Goal: Task Accomplishment & Management: Complete application form

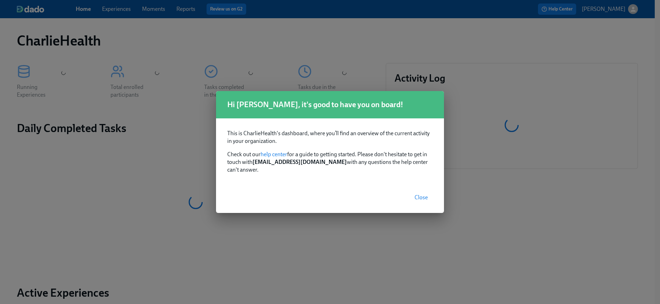
click at [427, 196] on span "Close" at bounding box center [420, 197] width 13 height 7
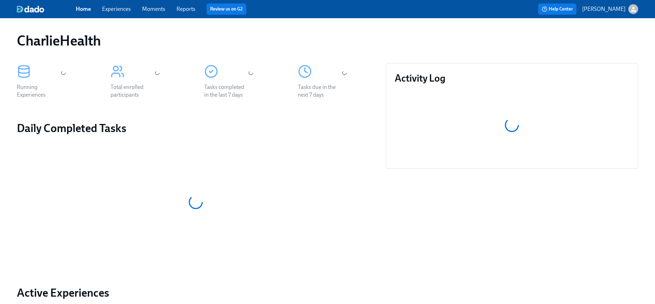
click at [114, 15] on div "Home Experiences Moments Reports Review us on G2 Help Center Jessica Barrett" at bounding box center [327, 9] width 655 height 18
click at [109, 7] on link "Experiences" at bounding box center [116, 9] width 29 height 7
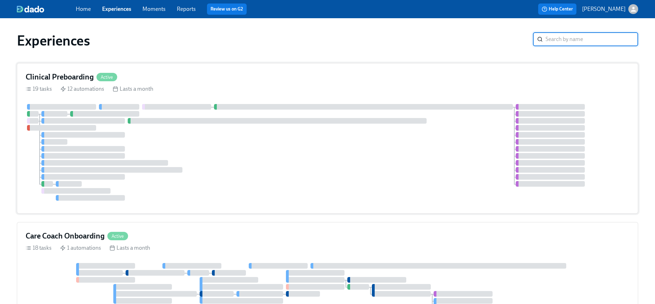
click at [168, 80] on div "Clinical Preboarding Active" at bounding box center [327, 77] width 603 height 11
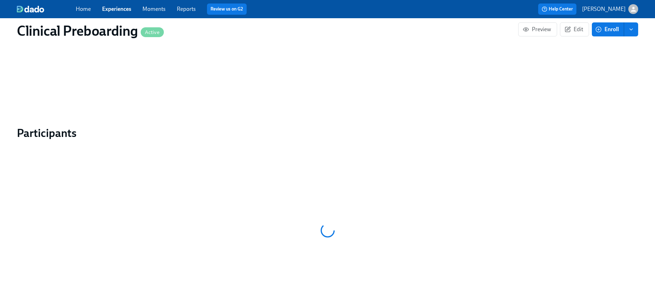
scroll to position [628, 0]
click at [120, 6] on link "Experiences" at bounding box center [116, 9] width 29 height 7
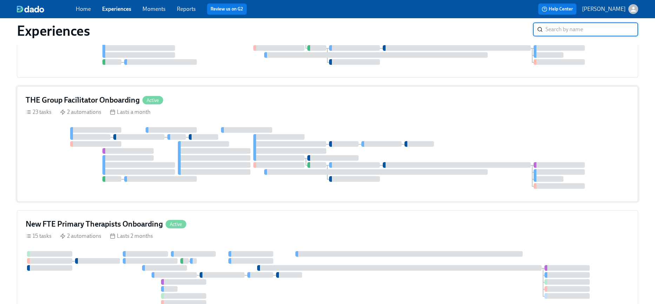
scroll to position [646, 0]
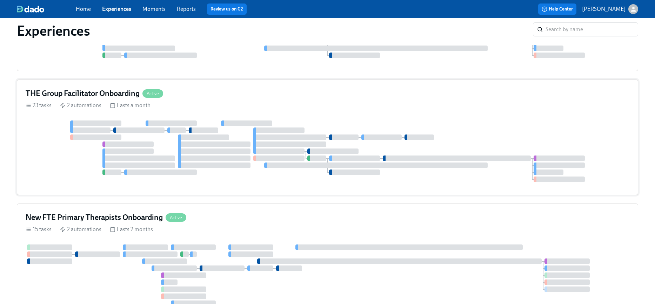
click at [217, 106] on div "23 tasks 2 automations Lasts a month" at bounding box center [327, 106] width 603 height 8
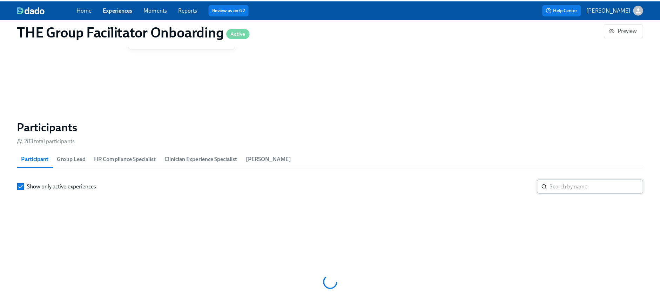
scroll to position [0, 10633]
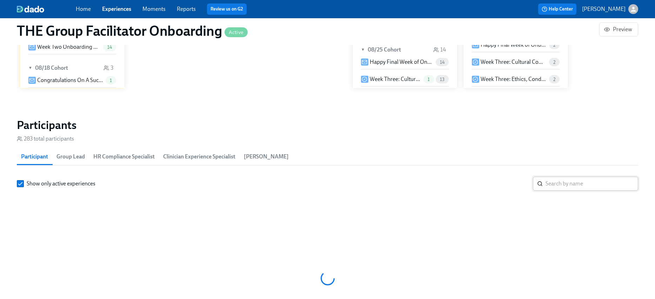
click at [551, 181] on input "search" at bounding box center [591, 184] width 93 height 14
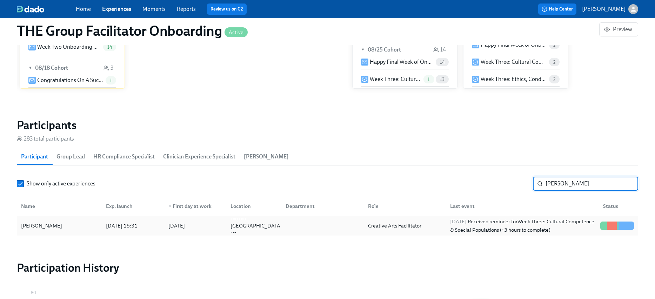
type input "carissa"
click at [58, 227] on div "Carissa Dagenais" at bounding box center [41, 226] width 47 height 8
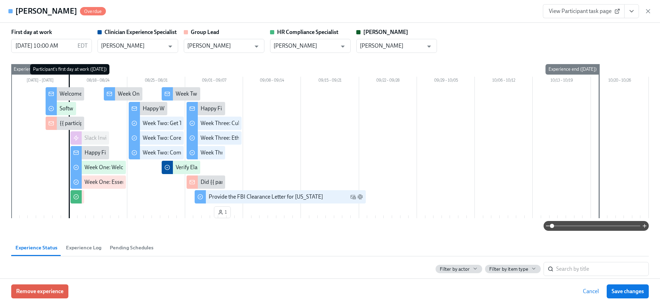
click at [628, 9] on icon "View task page" at bounding box center [631, 11] width 7 height 7
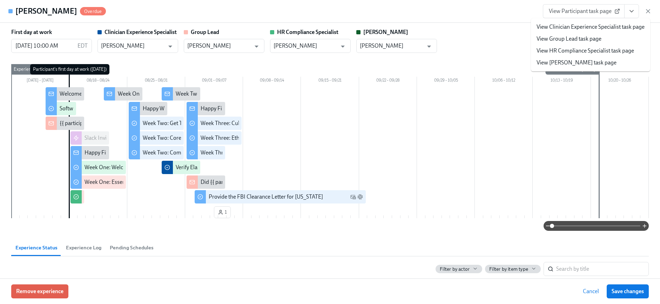
click at [597, 49] on link "View HR Compliance Specialist task page" at bounding box center [584, 51] width 97 height 8
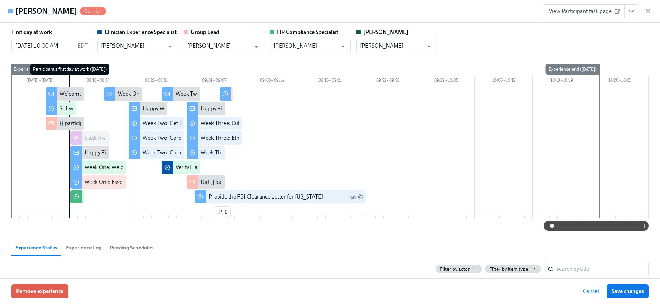
scroll to position [0, 11561]
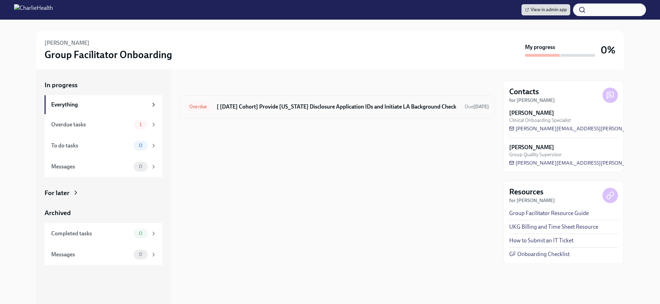
click at [300, 113] on div "Overdue [ Aug 18th Cohort] Provide Utah Disclosure Application IDs and Initiate…" at bounding box center [337, 106] width 316 height 23
click at [329, 104] on h6 "[ Aug 18th Cohort] Provide Utah Disclosure Application IDs and Initiate LA Back…" at bounding box center [338, 107] width 242 height 8
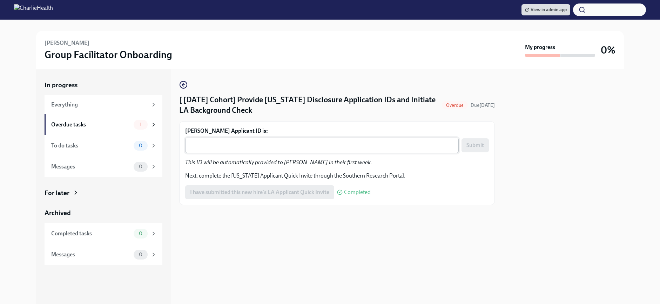
click at [311, 149] on textarea "Carissa Dagenais's Applicant ID is:" at bounding box center [321, 145] width 265 height 8
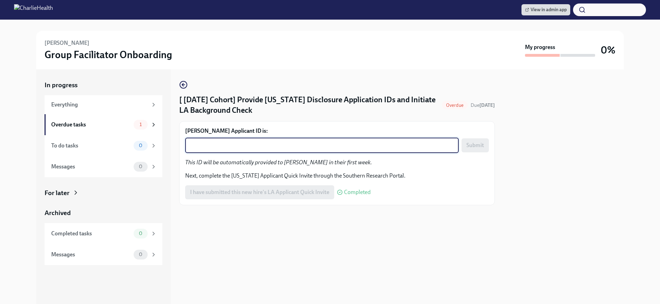
paste textarea "1247548"
type textarea "1247548"
click at [480, 144] on span "Submit" at bounding box center [475, 145] width 18 height 7
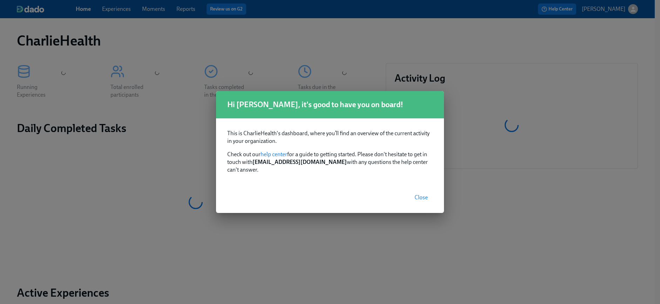
click at [421, 195] on span "Close" at bounding box center [420, 197] width 13 height 7
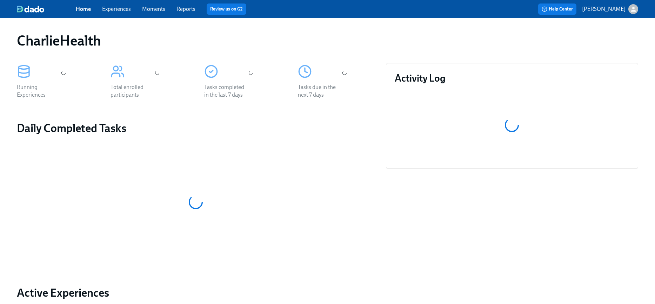
click at [128, 12] on link "Experiences" at bounding box center [116, 9] width 29 height 7
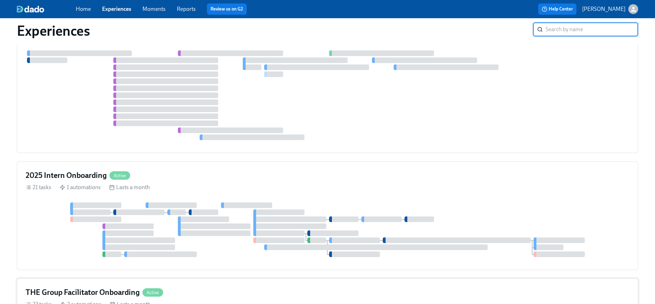
scroll to position [646, 0]
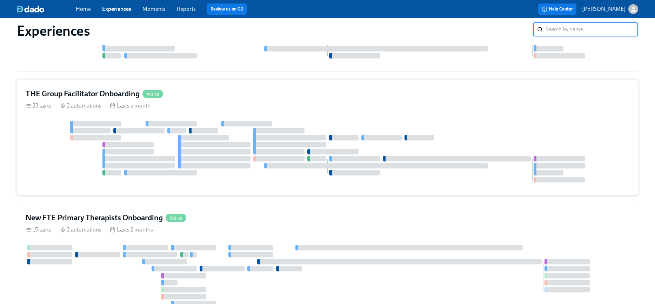
click at [204, 160] on div at bounding box center [214, 159] width 73 height 6
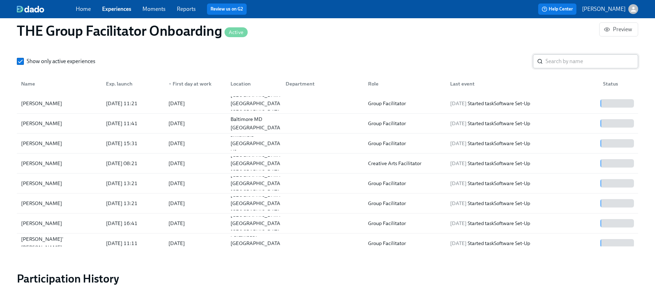
click at [563, 60] on input "search" at bounding box center [591, 61] width 93 height 14
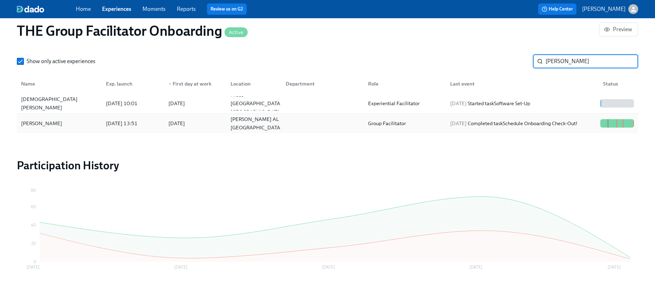
click at [64, 127] on div "Katheria Edwards" at bounding box center [59, 123] width 82 height 14
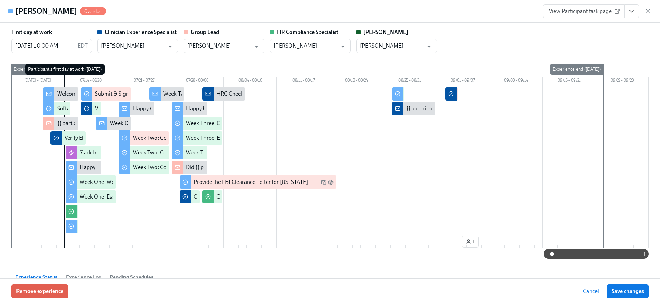
click at [610, 11] on span "View Participant task page" at bounding box center [584, 11] width 70 height 7
click at [626, 14] on button "View task page" at bounding box center [631, 11] width 15 height 14
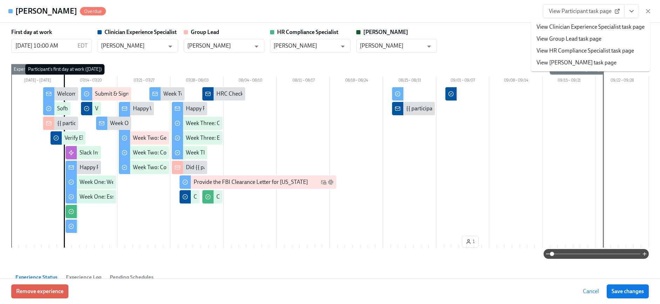
click at [578, 53] on link "View HR Compliance Specialist task page" at bounding box center [584, 51] width 97 height 8
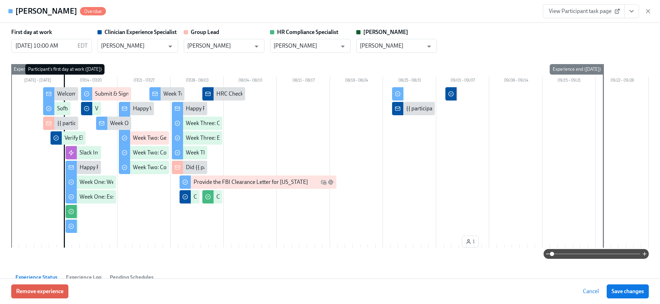
scroll to position [648, 0]
drag, startPoint x: 647, startPoint y: 8, endPoint x: 594, endPoint y: 116, distance: 120.9
click at [647, 8] on icon "button" at bounding box center [647, 11] width 7 height 7
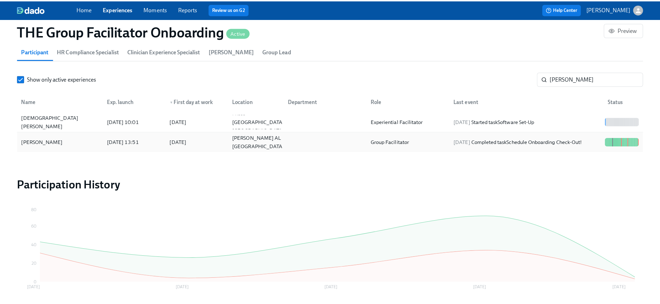
scroll to position [0, 11555]
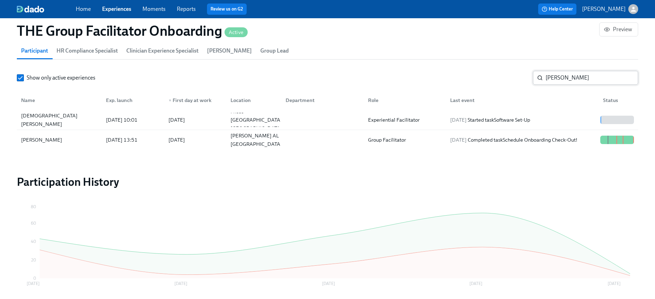
click at [568, 79] on input "edwards" at bounding box center [591, 78] width 93 height 14
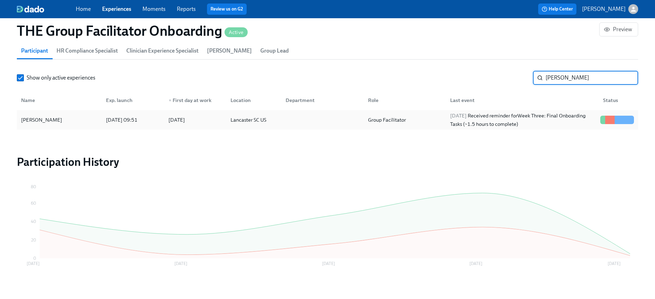
click at [40, 122] on div "Kayla McIlwain" at bounding box center [41, 120] width 47 height 8
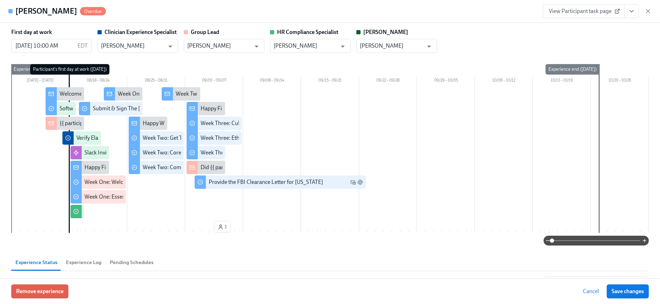
click at [629, 12] on icon "View task page" at bounding box center [631, 11] width 7 height 7
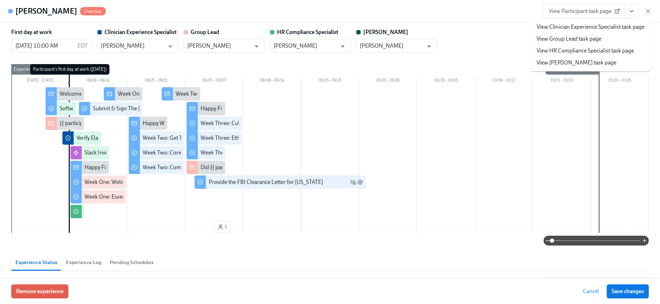
click at [598, 47] on link "View HR Compliance Specialist task page" at bounding box center [584, 51] width 97 height 8
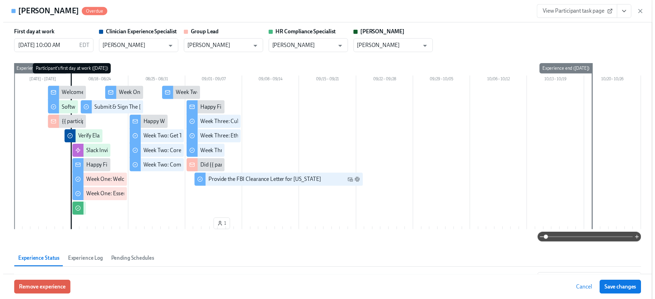
scroll to position [634, 0]
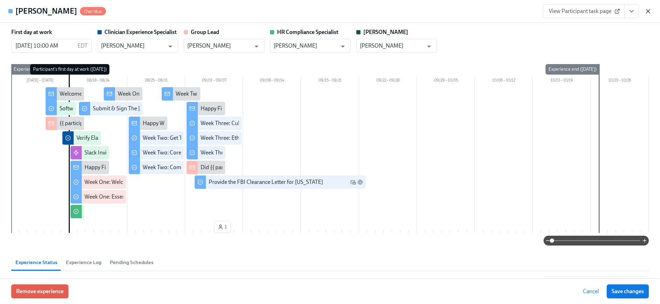
click at [650, 11] on icon "button" at bounding box center [647, 11] width 7 height 7
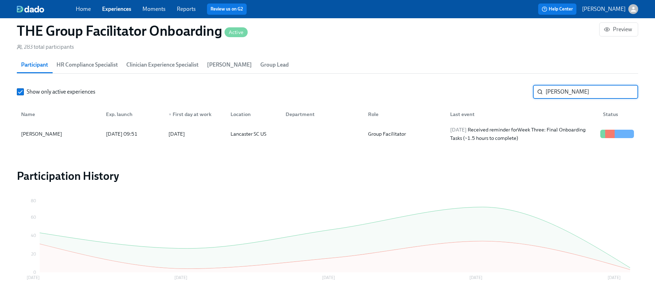
click at [583, 98] on input "mcilwain" at bounding box center [591, 92] width 93 height 14
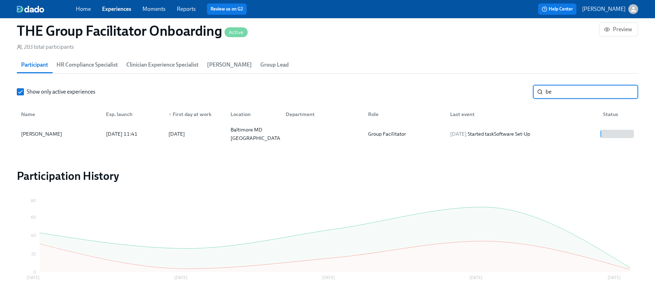
type input "b"
type input "char"
click at [116, 5] on div "Home Experiences Moments Reports Review us on G2" at bounding box center [216, 9] width 281 height 11
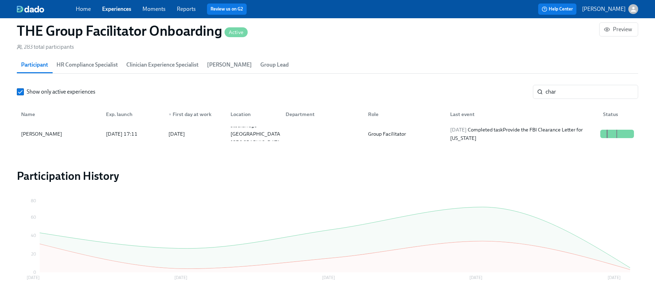
click at [104, 6] on link "Experiences" at bounding box center [116, 9] width 29 height 7
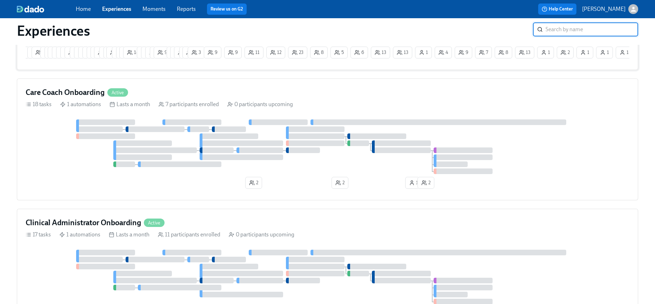
scroll to position [194, 0]
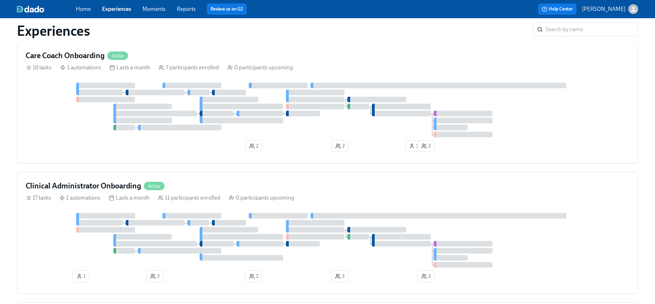
click at [123, 122] on div at bounding box center [142, 121] width 59 height 6
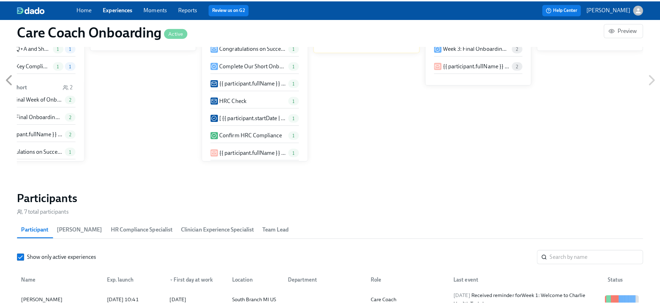
scroll to position [489, 0]
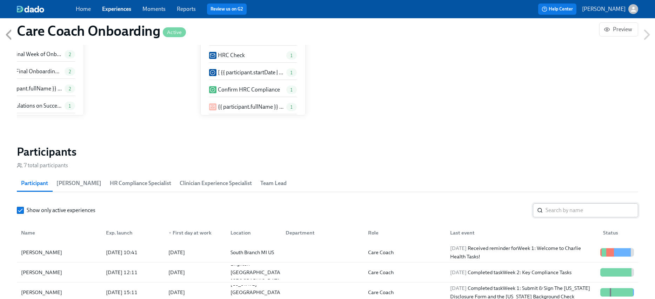
click at [551, 212] on input "search" at bounding box center [591, 210] width 93 height 14
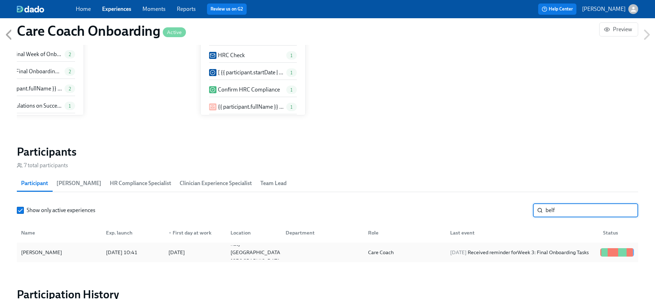
type input "belf"
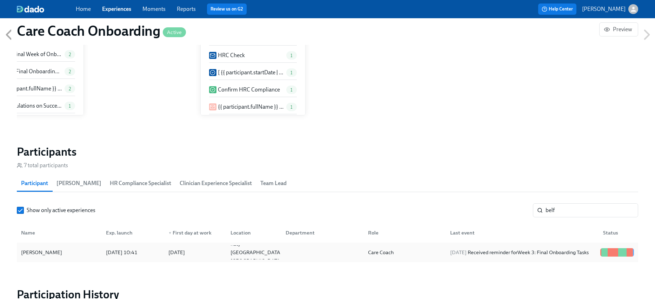
click at [95, 250] on div "[PERSON_NAME]" at bounding box center [59, 252] width 82 height 14
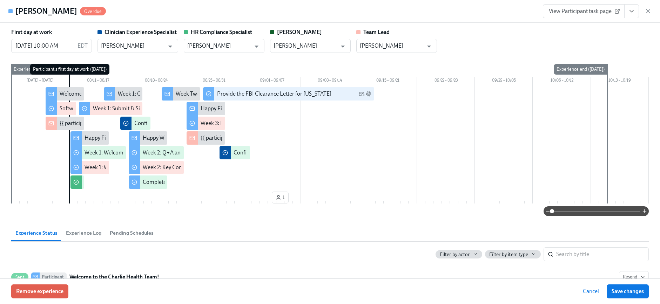
click at [633, 12] on icon "View task page" at bounding box center [631, 11] width 7 height 7
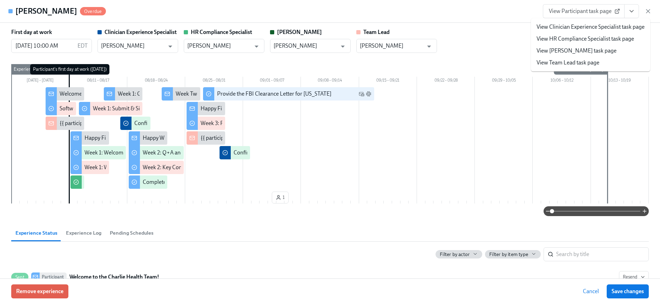
click at [600, 36] on link "View HR Compliance Specialist task page" at bounding box center [584, 39] width 97 height 8
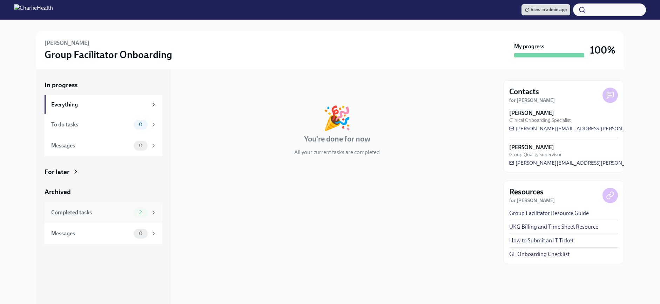
click at [122, 221] on div "Completed tasks 2" at bounding box center [104, 212] width 118 height 21
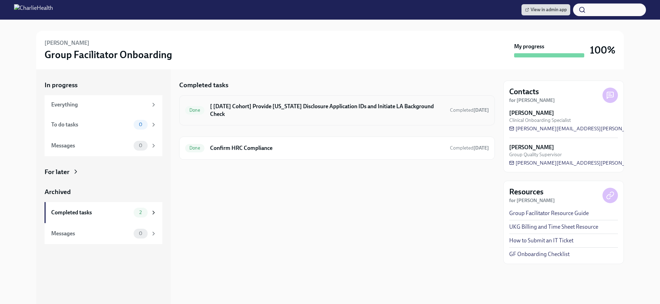
click at [273, 107] on h6 "[ [DATE] Cohort] Provide [US_STATE] Disclosure Application IDs and Initiate LA …" at bounding box center [327, 110] width 234 height 15
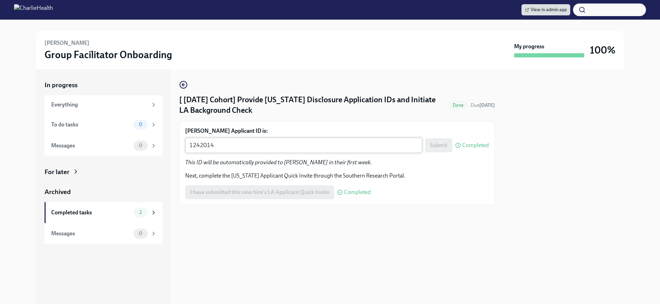
click at [295, 142] on textarea "1242014" at bounding box center [303, 145] width 229 height 8
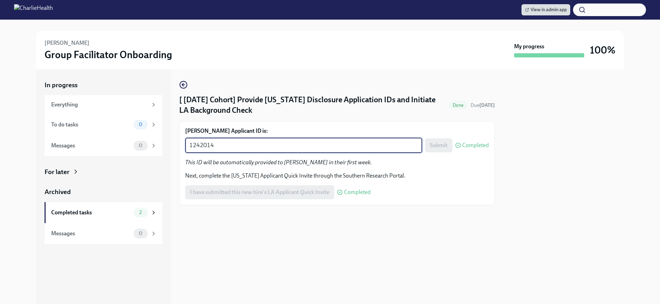
click at [295, 142] on textarea "1242014" at bounding box center [303, 145] width 229 height 8
paste textarea "7551"
type textarea "1247551"
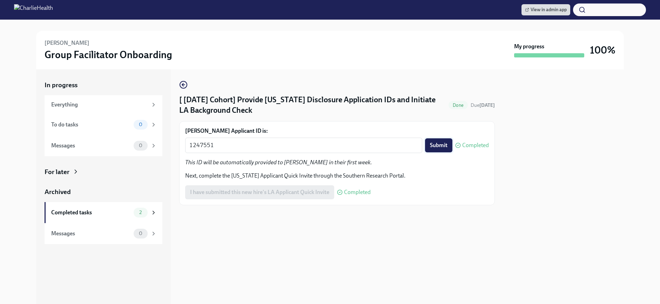
click at [446, 148] on span "Submit" at bounding box center [439, 145] width 18 height 7
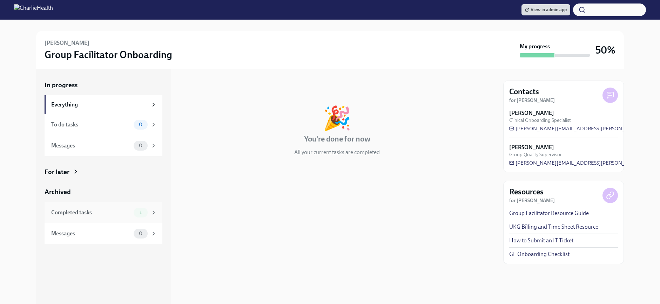
click at [103, 206] on div "Completed tasks 1" at bounding box center [104, 212] width 118 height 21
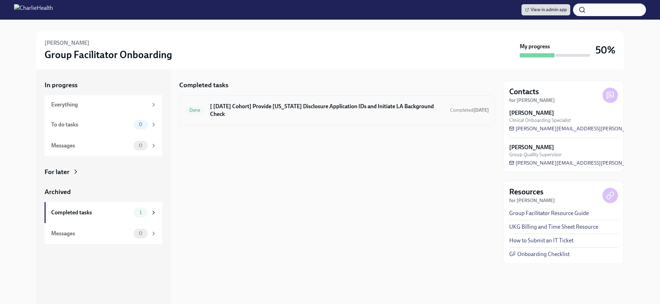
click at [289, 106] on h6 "[ [DATE] Cohort] Provide [US_STATE] Disclosure Application IDs and Initiate LA …" at bounding box center [327, 110] width 234 height 15
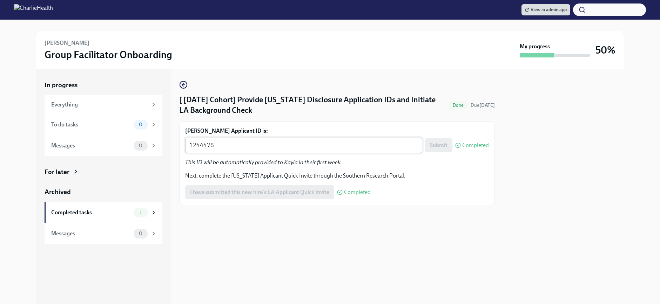
click at [317, 148] on textarea "1244478" at bounding box center [303, 145] width 229 height 8
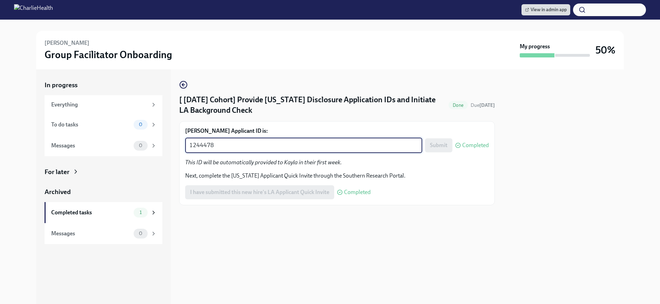
click at [317, 148] on textarea "1244478" at bounding box center [303, 145] width 229 height 8
paste textarea "7555"
type textarea "1247555"
click at [440, 144] on span "Submit" at bounding box center [439, 145] width 18 height 7
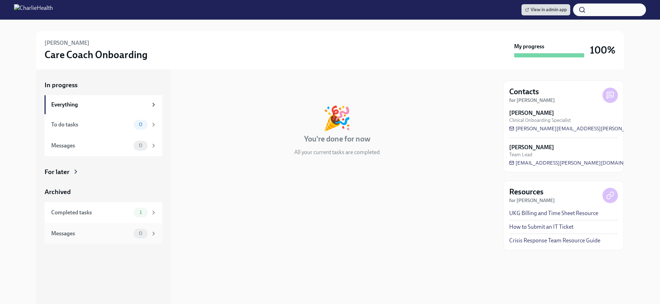
click at [110, 223] on div "Messages 0" at bounding box center [104, 233] width 118 height 21
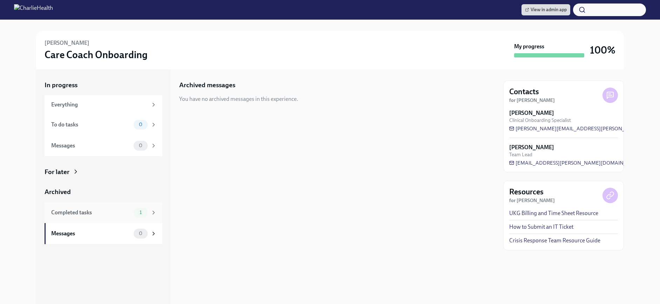
click at [109, 214] on div "Completed tasks" at bounding box center [91, 213] width 80 height 8
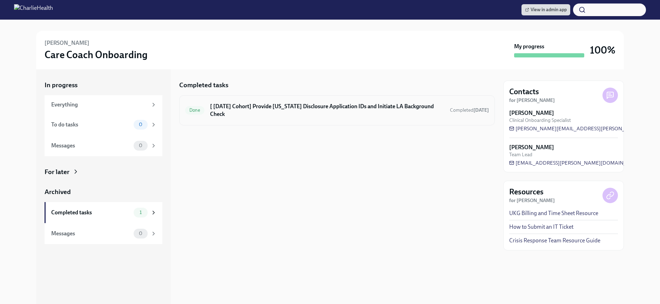
click at [272, 106] on h6 "[ [DATE] Cohort] Provide [US_STATE] Disclosure Application IDs and Initiate LA …" at bounding box center [327, 110] width 234 height 15
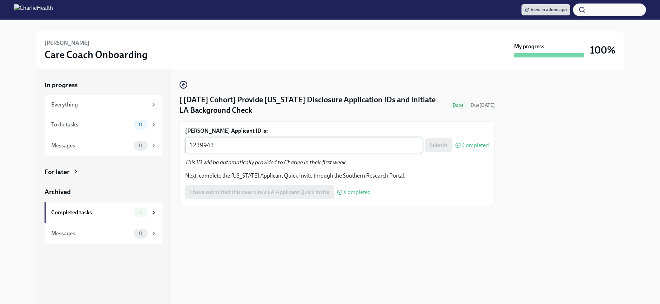
click at [288, 141] on div "1239943 x ​" at bounding box center [303, 145] width 237 height 15
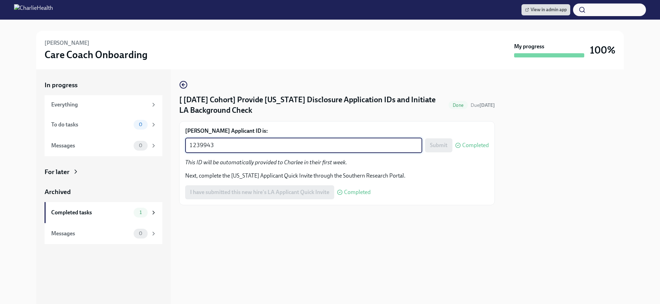
click at [288, 141] on div "1239943 x ​" at bounding box center [303, 145] width 237 height 15
click at [283, 149] on textarea "1239943" at bounding box center [303, 145] width 229 height 8
paste textarea "4756"
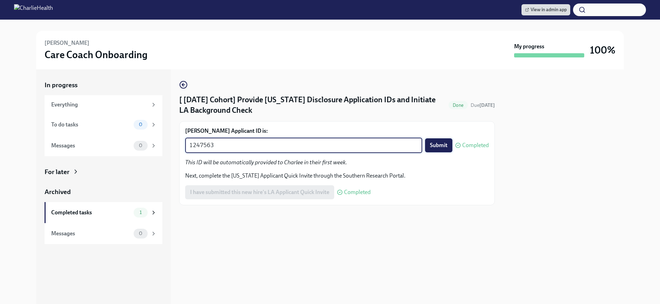
type textarea "1247563"
click at [442, 143] on span "Submit" at bounding box center [439, 145] width 18 height 7
